Goal: Communication & Community: Answer question/provide support

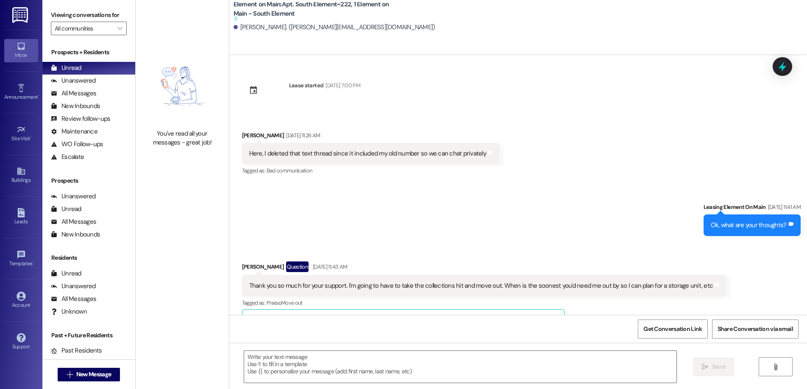
scroll to position [234, 0]
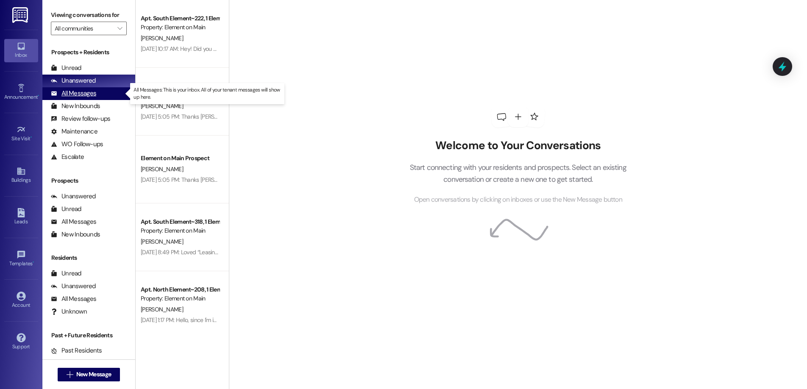
click at [82, 94] on div "All Messages" at bounding box center [73, 93] width 45 height 9
